Goal: Communication & Community: Answer question/provide support

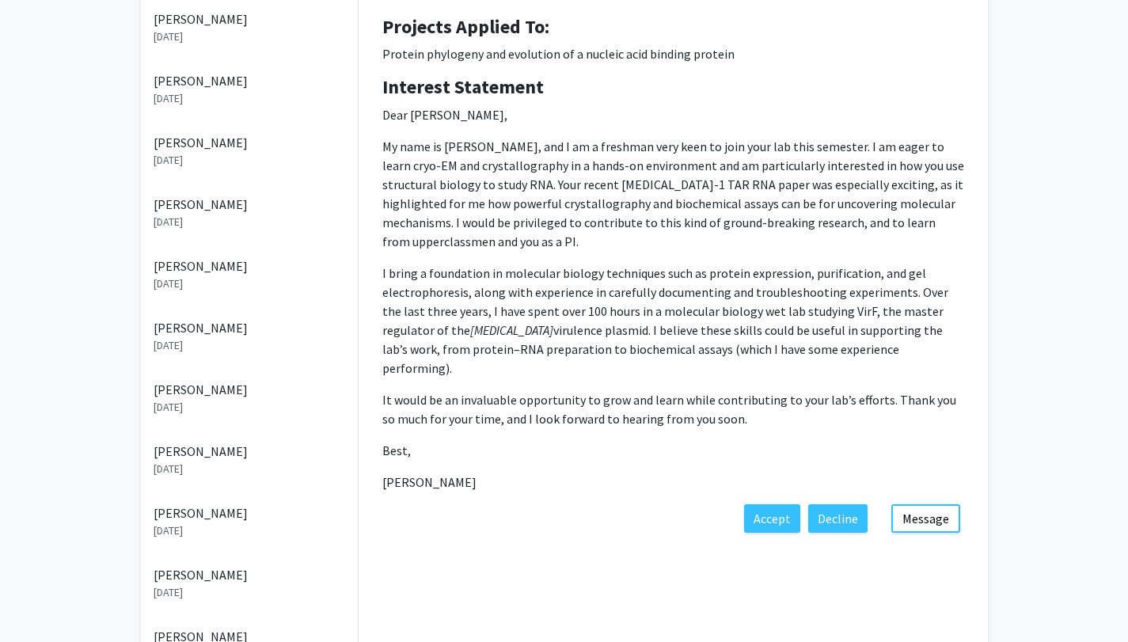
scroll to position [314, 0]
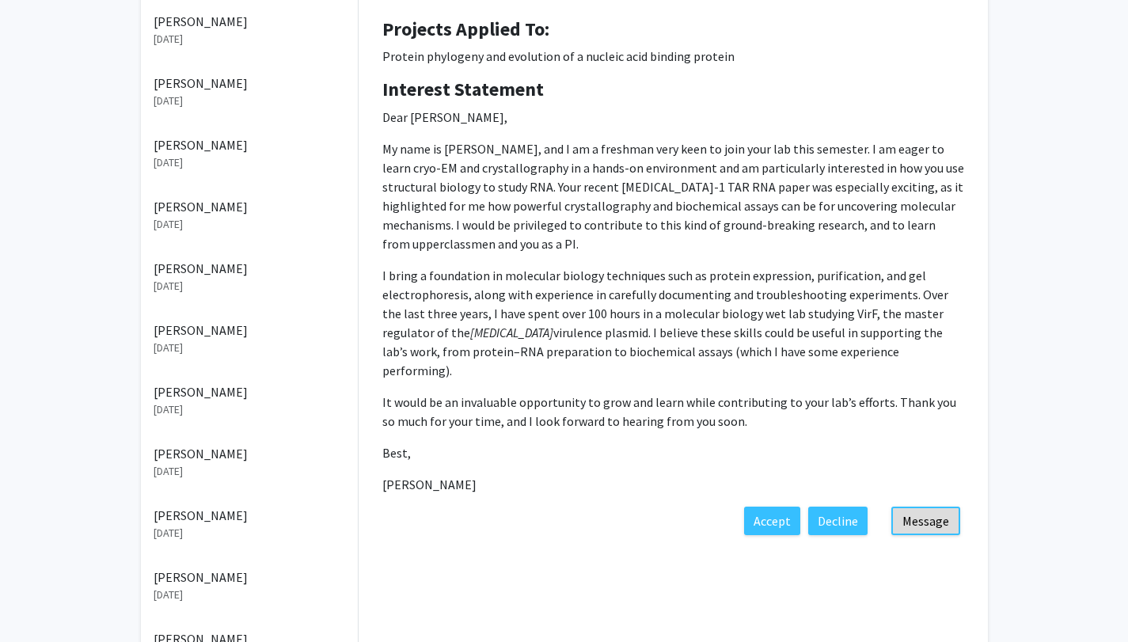
click at [917, 507] on button "Message" at bounding box center [925, 521] width 69 height 28
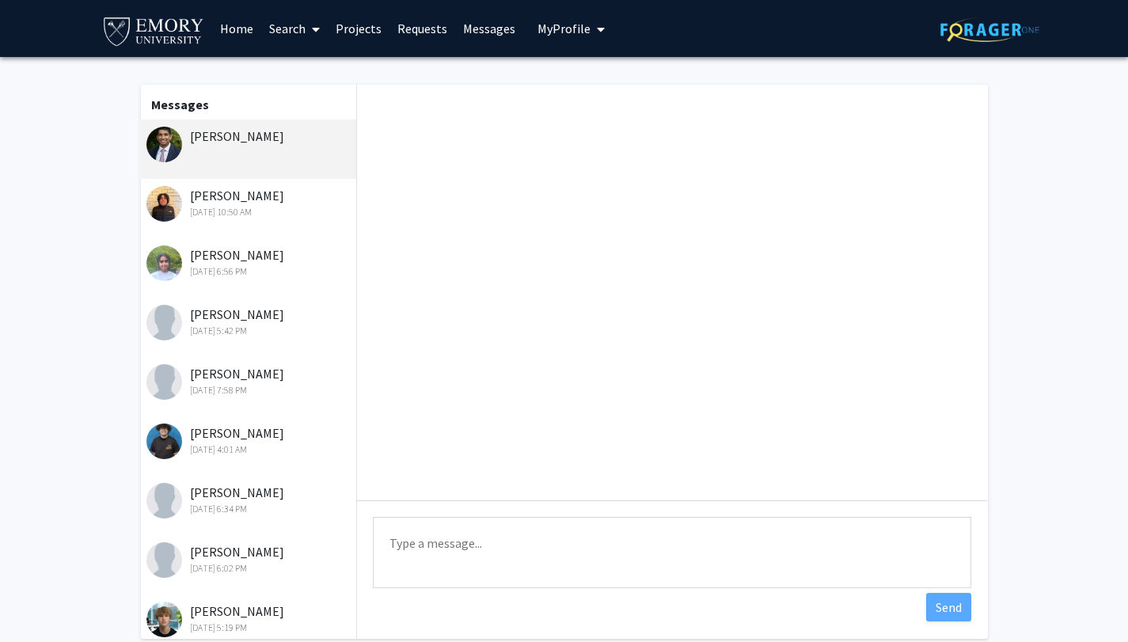
click at [453, 545] on textarea "Type a message" at bounding box center [672, 552] width 598 height 71
type textarea "Thank you [PERSON_NAME]"
click at [207, 208] on div "[DATE] 10:50 AM" at bounding box center [249, 212] width 207 height 14
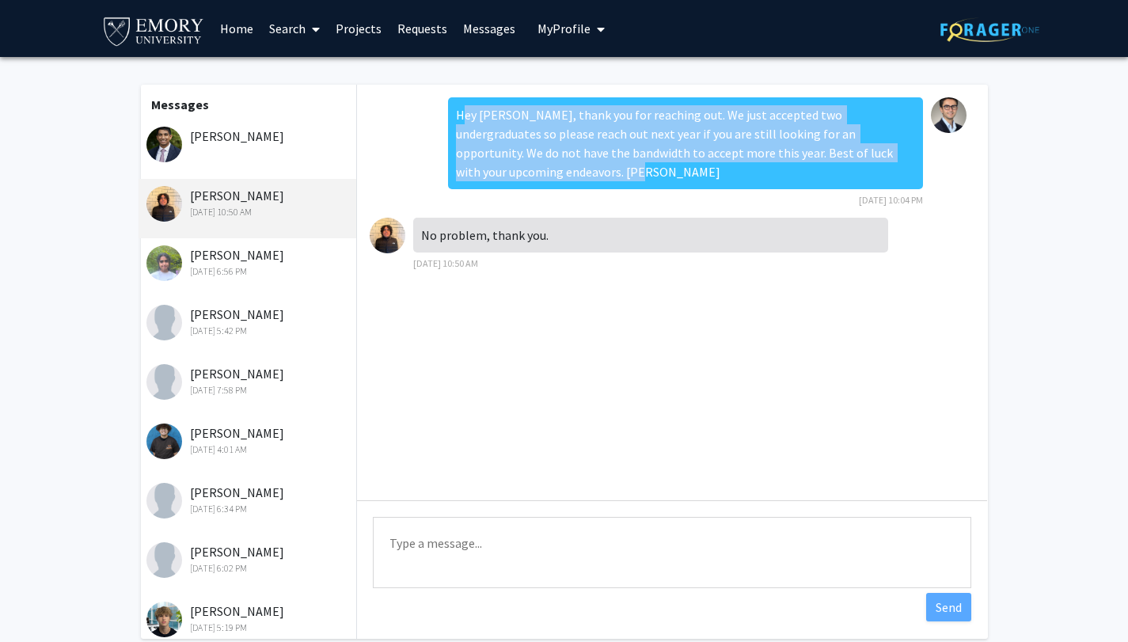
drag, startPoint x: 460, startPoint y: 117, endPoint x: 512, endPoint y: 182, distance: 83.3
click at [512, 182] on div "Hey [PERSON_NAME], thank you for reaching out. We just accepted two undergradua…" at bounding box center [685, 143] width 475 height 92
copy div "Hey [PERSON_NAME], thank you for reaching out. We just accepted two undergradua…"
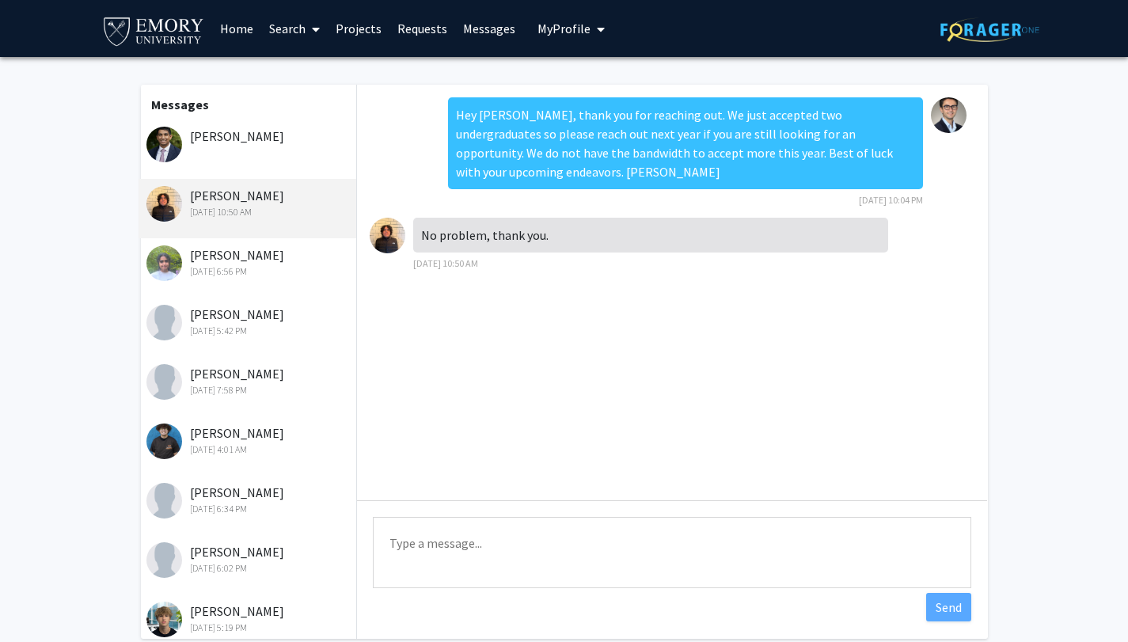
click at [213, 273] on div "[DATE] 6:56 PM" at bounding box center [249, 271] width 207 height 14
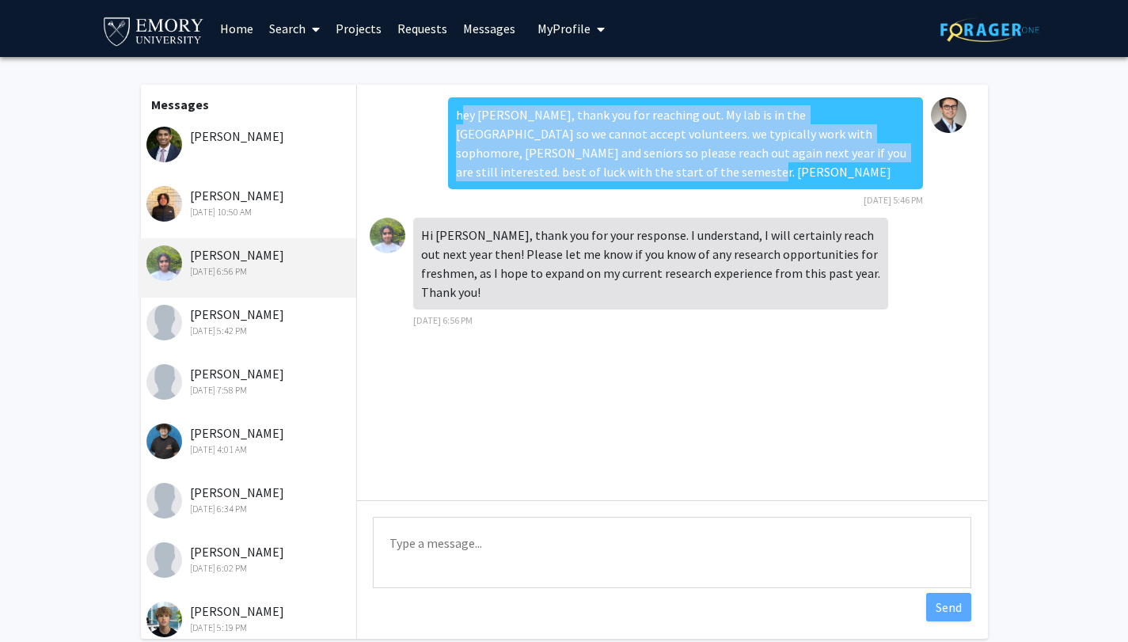
drag, startPoint x: 461, startPoint y: 117, endPoint x: 592, endPoint y: 185, distance: 147.3
click at [592, 185] on div "hey [PERSON_NAME], thank you for reaching out. My lab is in the [GEOGRAPHIC_DAT…" at bounding box center [685, 143] width 475 height 92
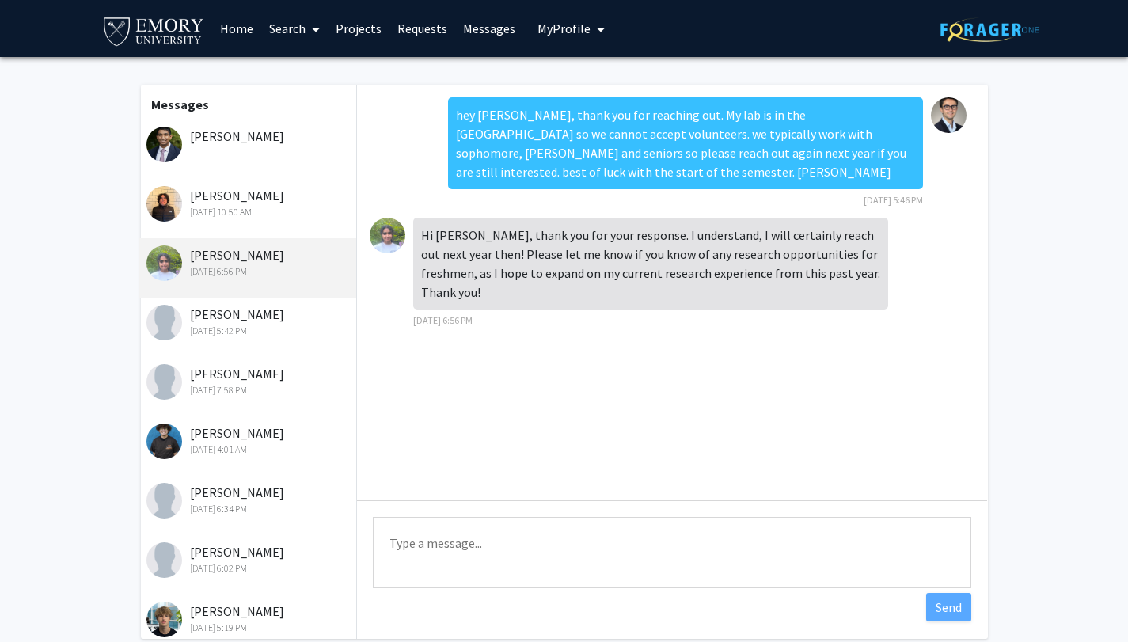
click at [249, 325] on div "[PERSON_NAME] [DATE] 5:42 PM" at bounding box center [249, 321] width 207 height 33
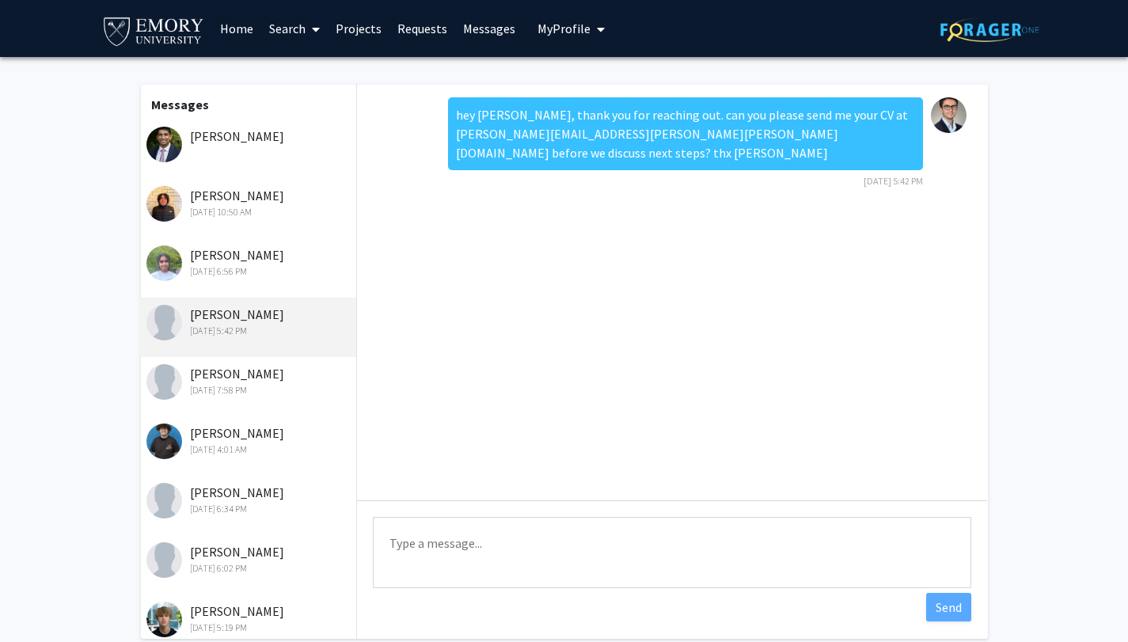
click at [249, 156] on div "[PERSON_NAME]" at bounding box center [248, 149] width 218 height 59
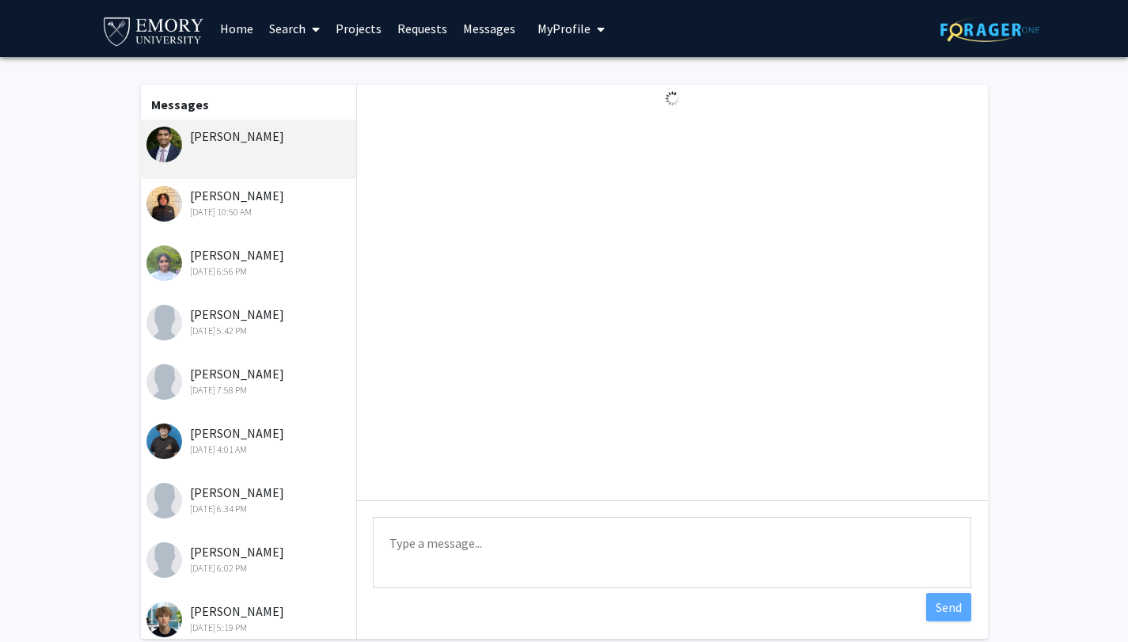
click at [520, 569] on textarea "Type a message" at bounding box center [672, 552] width 598 height 71
type textarea "t"
click at [276, 150] on div "[PERSON_NAME]" at bounding box center [248, 149] width 218 height 59
click at [409, 543] on textarea "Type a message" at bounding box center [672, 552] width 598 height 71
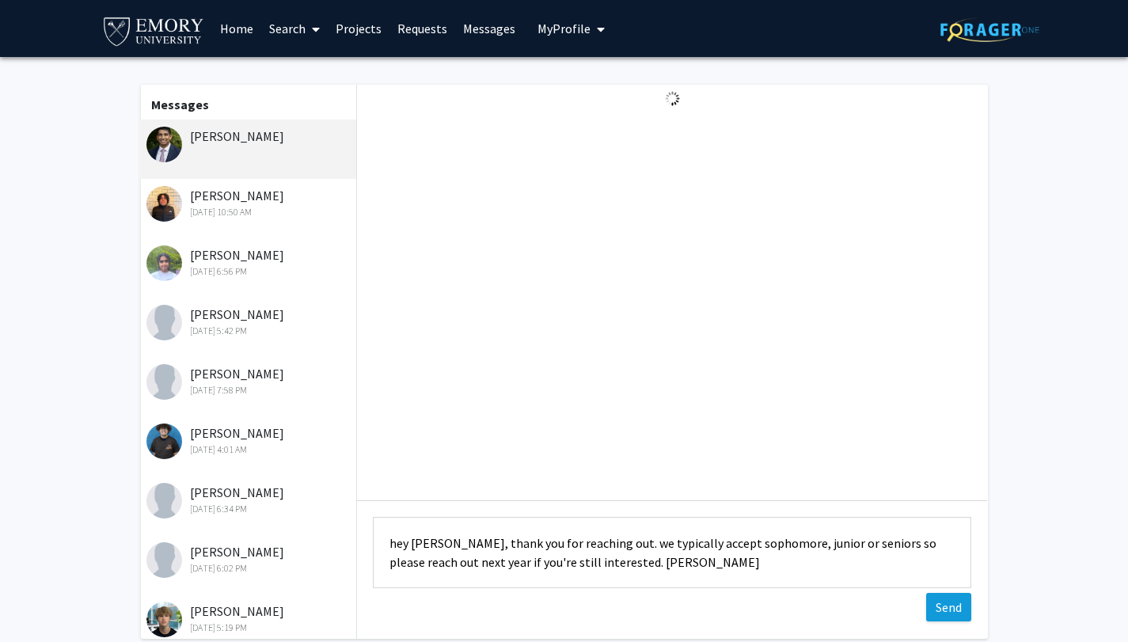
type textarea "hey [PERSON_NAME], thank you for reaching out. we typically accept sophomore, j…"
click at [971, 601] on button "Send" at bounding box center [948, 607] width 45 height 28
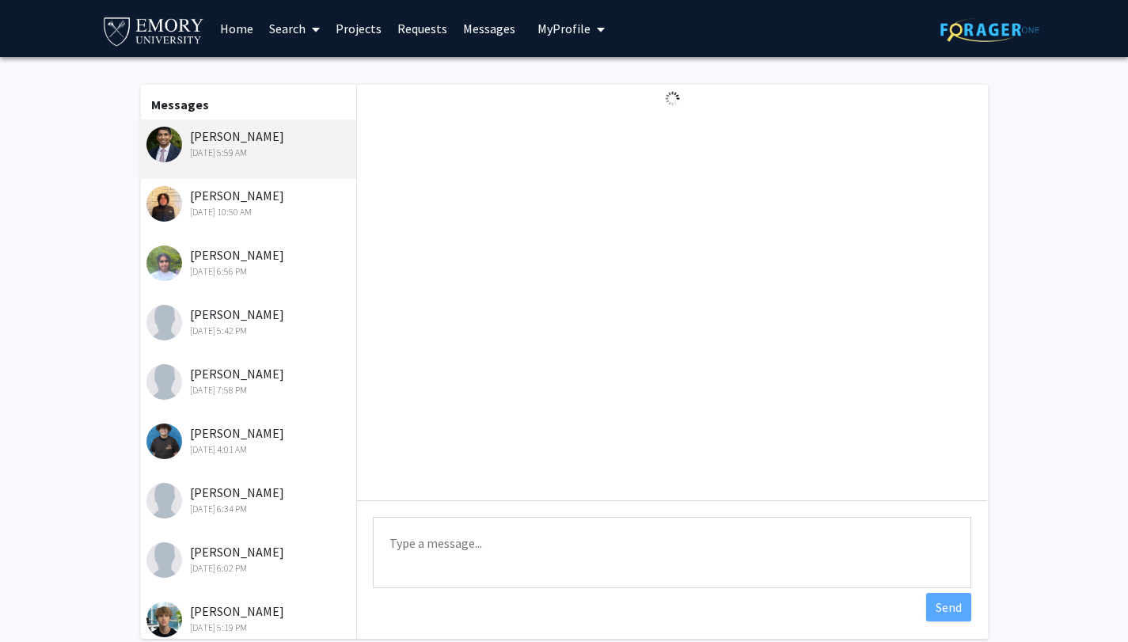
click at [319, 158] on div "[DATE] 5:59 AM" at bounding box center [249, 153] width 207 height 14
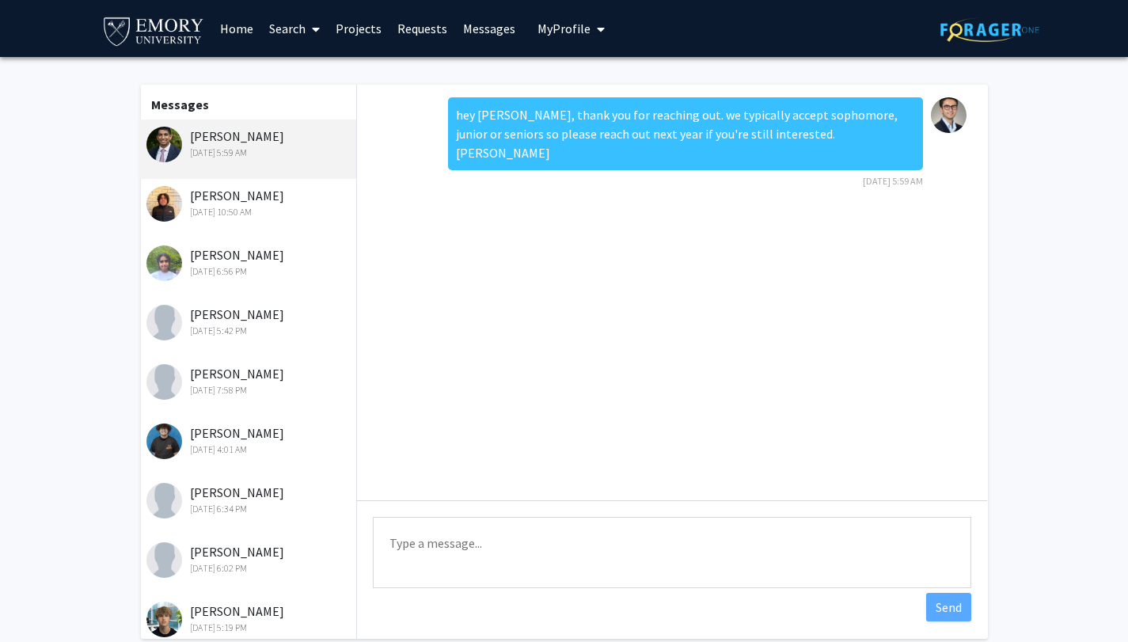
click at [283, 202] on div "[PERSON_NAME] [DATE] 10:50 AM" at bounding box center [249, 202] width 207 height 33
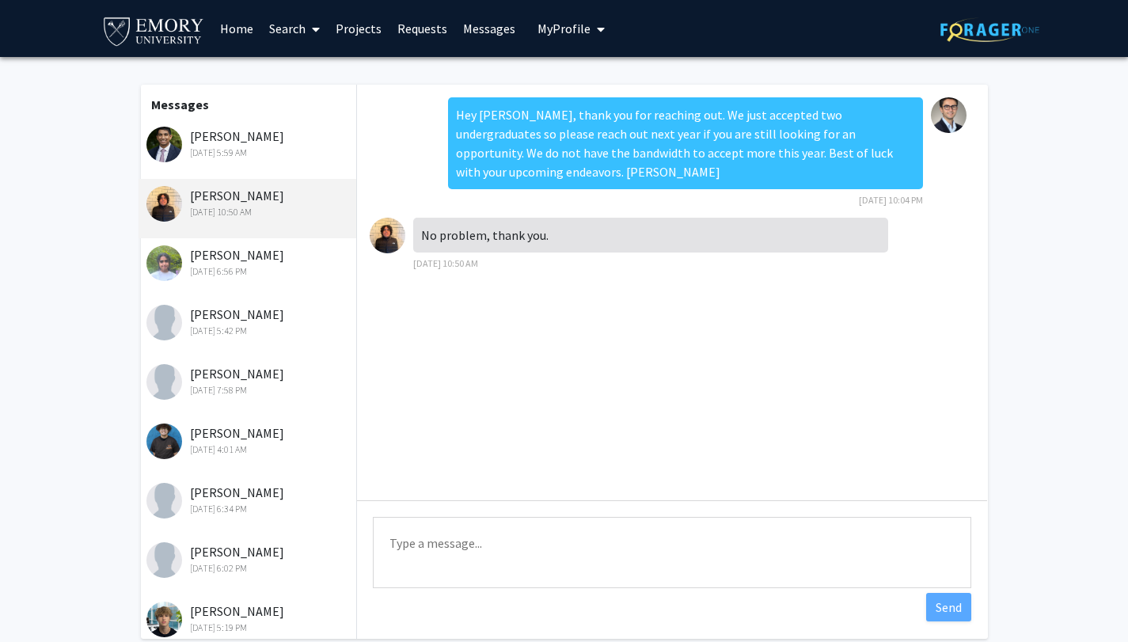
click at [305, 174] on div "[PERSON_NAME] [DATE] 5:59 AM" at bounding box center [248, 149] width 218 height 59
